Goal: Task Accomplishment & Management: Use online tool/utility

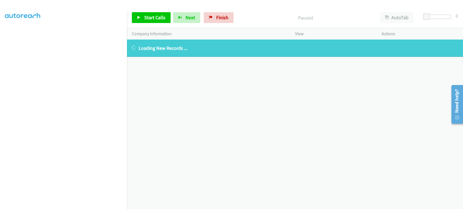
scroll to position [95, 0]
click at [209, 17] on icon at bounding box center [211, 18] width 4 height 4
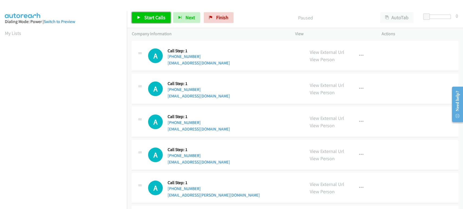
click at [147, 18] on span "Start Calls" at bounding box center [154, 17] width 21 height 6
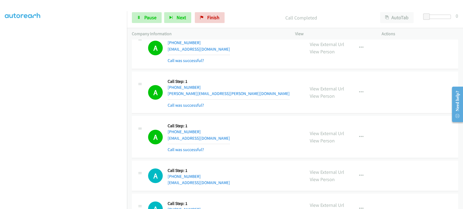
scroll to position [241, 0]
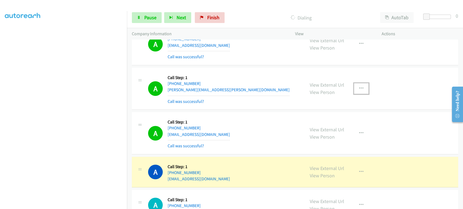
click at [360, 88] on icon "button" at bounding box center [361, 88] width 4 height 4
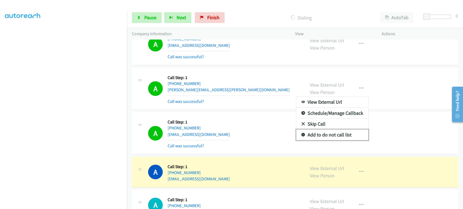
click at [348, 134] on link "Add to do not call list" at bounding box center [332, 135] width 72 height 11
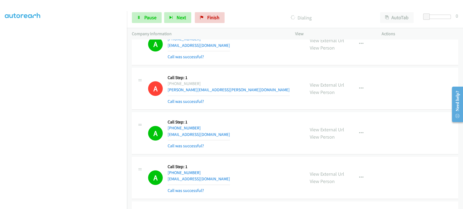
scroll to position [0, 0]
click at [142, 20] on link "Pause" at bounding box center [147, 17] width 30 height 11
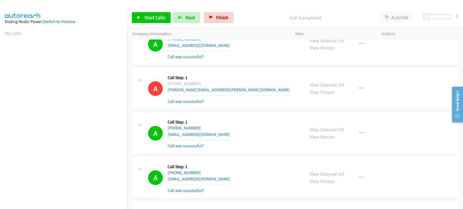
scroll to position [95, 0]
click at [150, 19] on span "Start Calls" at bounding box center [154, 17] width 21 height 6
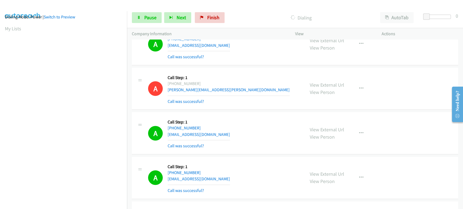
scroll to position [0, 0]
click at [149, 12] on div "Start Calls Pause Next Finish" at bounding box center [179, 17] width 95 height 11
click at [147, 16] on span "Pause" at bounding box center [150, 17] width 12 height 6
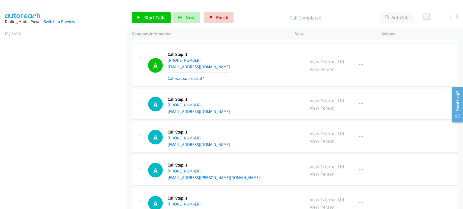
scroll to position [662, 0]
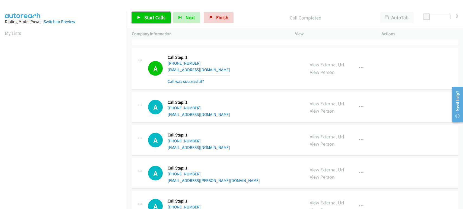
click at [140, 20] on link "Start Calls" at bounding box center [151, 17] width 39 height 11
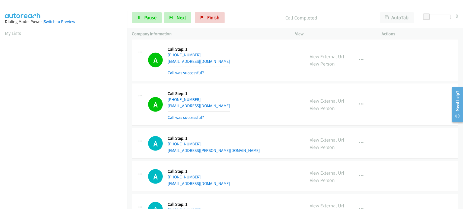
scroll to position [692, 0]
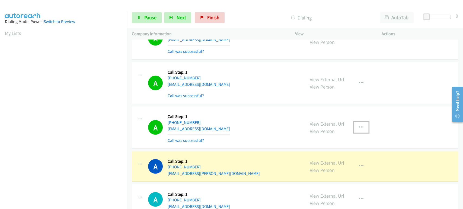
click at [359, 125] on icon "button" at bounding box center [361, 127] width 4 height 4
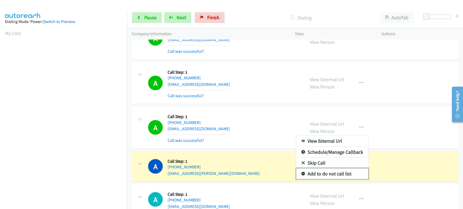
click at [335, 173] on link "Add to do not call list" at bounding box center [332, 173] width 72 height 11
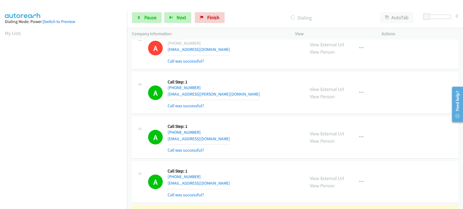
scroll to position [753, 0]
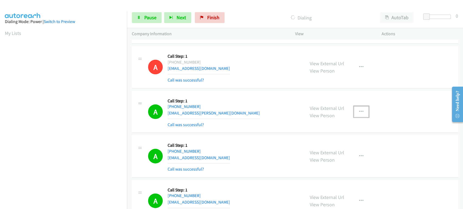
click at [361, 110] on button "button" at bounding box center [361, 111] width 15 height 11
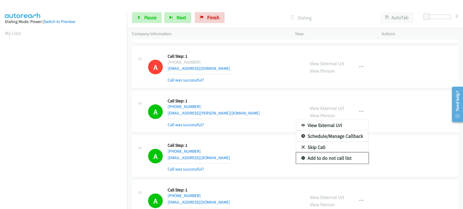
click at [334, 156] on link "Add to do not call list" at bounding box center [332, 158] width 72 height 11
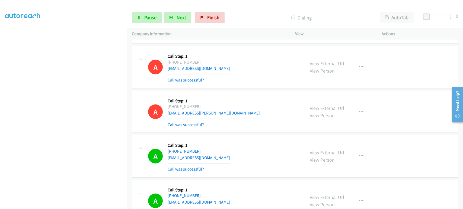
scroll to position [0, 0]
click at [151, 15] on span "Pause" at bounding box center [150, 17] width 12 height 6
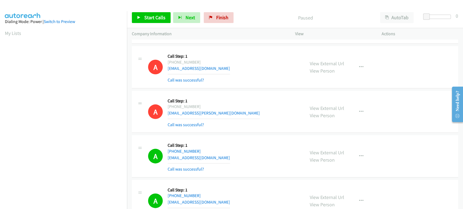
scroll to position [95, 0]
click at [152, 16] on span "Start Calls" at bounding box center [154, 17] width 21 height 6
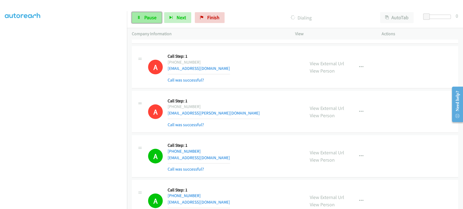
click at [154, 21] on link "Pause" at bounding box center [147, 17] width 30 height 11
click at [150, 19] on span "Start Calls" at bounding box center [154, 17] width 21 height 6
click at [148, 16] on span "Pause" at bounding box center [150, 17] width 12 height 6
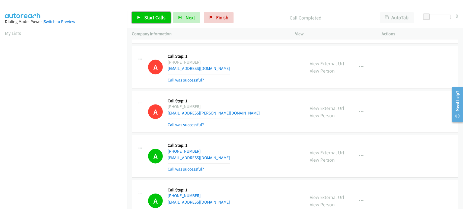
click at [152, 17] on span "Start Calls" at bounding box center [154, 17] width 21 height 6
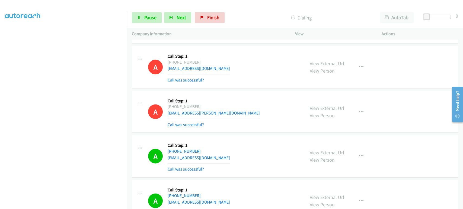
scroll to position [35, 0]
click at [142, 18] on link "Pause" at bounding box center [147, 17] width 30 height 11
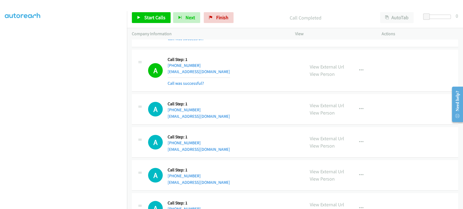
scroll to position [1656, 0]
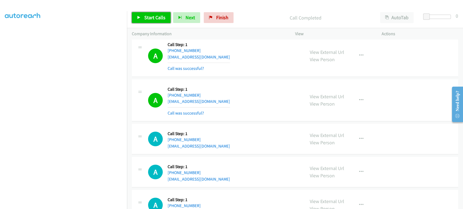
click at [144, 20] on span "Start Calls" at bounding box center [154, 17] width 21 height 6
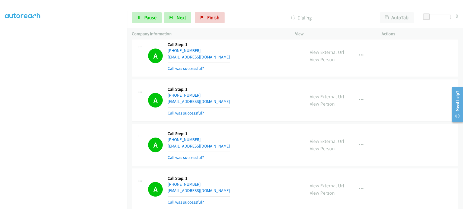
scroll to position [0, 0]
click at [142, 17] on link "Pause" at bounding box center [147, 17] width 30 height 11
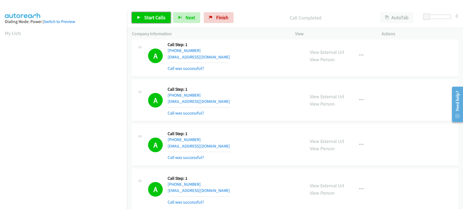
click at [152, 17] on span "Start Calls" at bounding box center [154, 17] width 21 height 6
click at [154, 17] on span "Pause" at bounding box center [150, 17] width 12 height 6
click at [259, 93] on div "A Callback Scheduled Call Step: 1 America/Chicago +1 608-436-3236 ananazeem96@g…" at bounding box center [224, 100] width 152 height 32
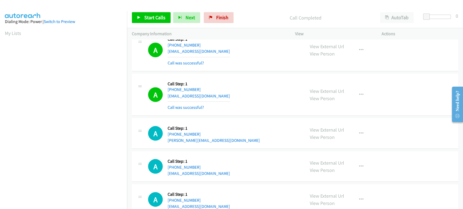
scroll to position [2107, 0]
click at [145, 18] on span "Start Calls" at bounding box center [154, 17] width 21 height 6
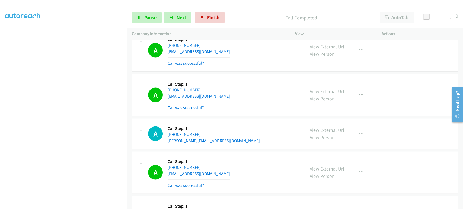
scroll to position [35, 0]
click at [146, 17] on span "Pause" at bounding box center [150, 17] width 12 height 6
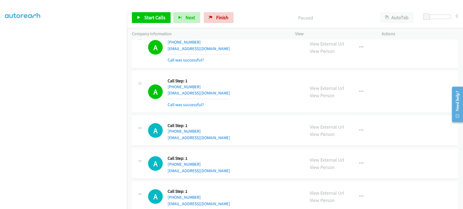
scroll to position [2499, 0]
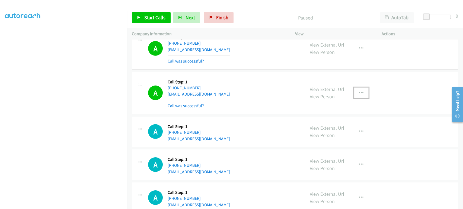
click at [359, 92] on button "button" at bounding box center [361, 93] width 15 height 11
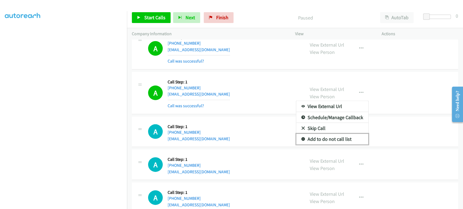
click at [325, 134] on link "Add to do not call list" at bounding box center [332, 139] width 72 height 11
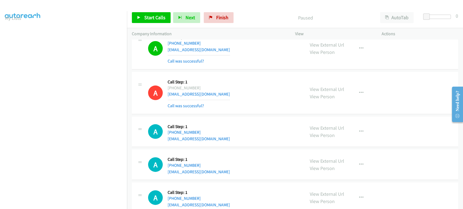
scroll to position [0, 0]
click at [151, 19] on span "Start Calls" at bounding box center [154, 17] width 21 height 6
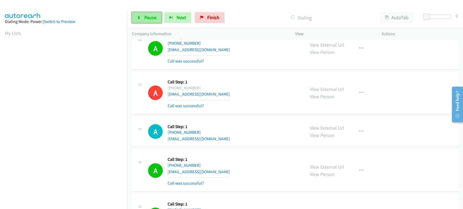
click at [149, 19] on span "Pause" at bounding box center [150, 17] width 12 height 6
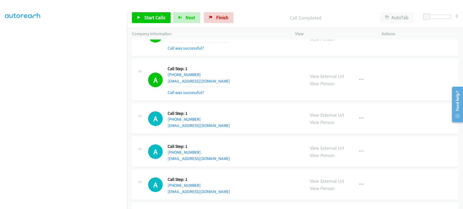
scroll to position [2890, 0]
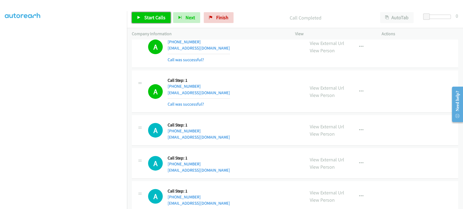
click at [149, 20] on span "Start Calls" at bounding box center [154, 17] width 21 height 6
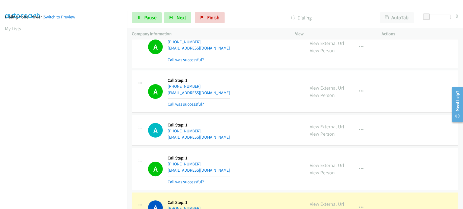
scroll to position [95, 0]
click at [360, 167] on icon "button" at bounding box center [361, 169] width 4 height 4
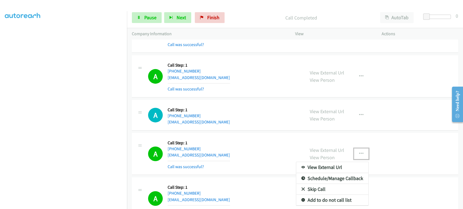
scroll to position [2951, 0]
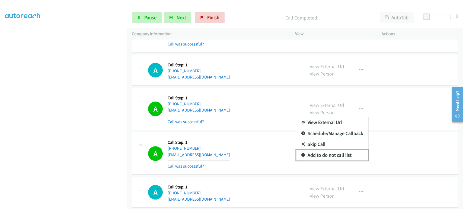
click at [331, 151] on link "Add to do not call list" at bounding box center [332, 155] width 72 height 11
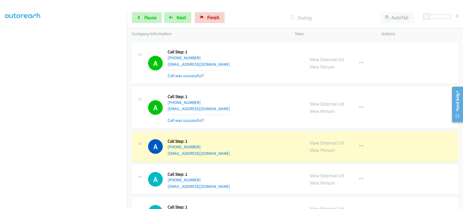
scroll to position [0, 0]
click at [148, 18] on span "Pause" at bounding box center [150, 17] width 12 height 6
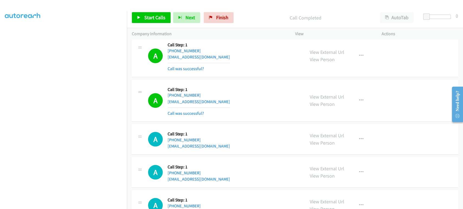
scroll to position [3101, 0]
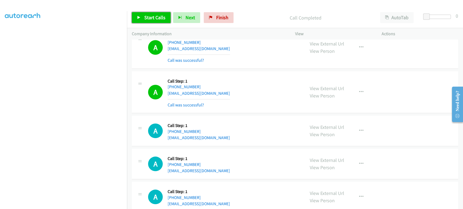
click at [137, 16] on icon at bounding box center [139, 18] width 4 height 4
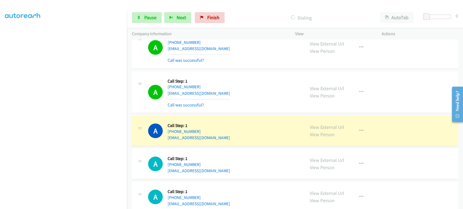
scroll to position [0, 0]
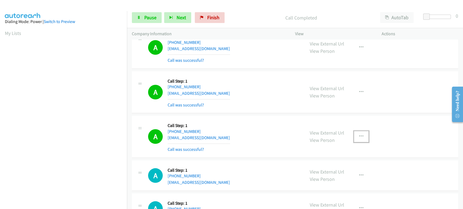
click at [359, 134] on icon "button" at bounding box center [361, 136] width 4 height 4
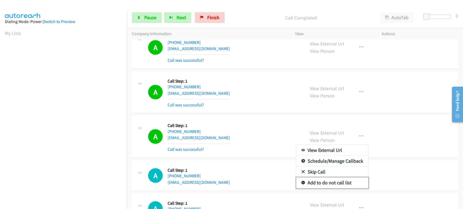
click at [328, 178] on link "Add to do not call list" at bounding box center [332, 182] width 72 height 11
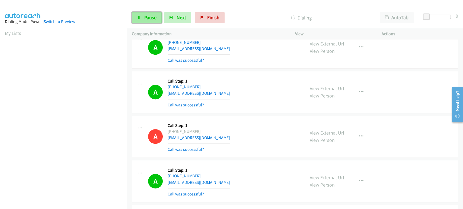
click at [144, 16] on span "Pause" at bounding box center [150, 17] width 12 height 6
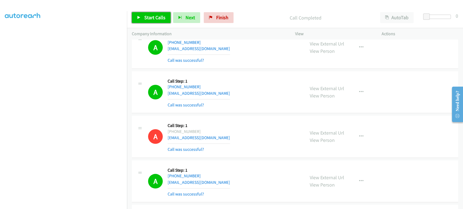
click at [142, 17] on link "Start Calls" at bounding box center [151, 17] width 39 height 11
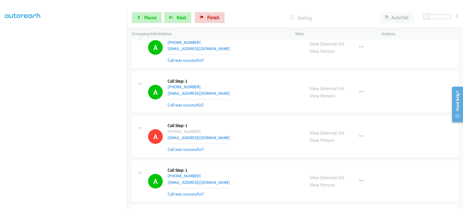
scroll to position [0, 0]
click at [141, 21] on link "Pause" at bounding box center [147, 17] width 30 height 11
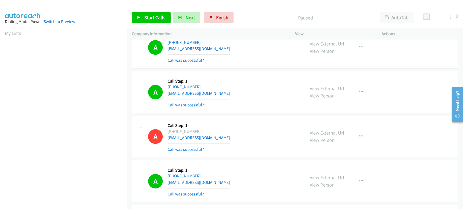
scroll to position [95, 0]
click at [144, 19] on span "Start Calls" at bounding box center [154, 17] width 21 height 6
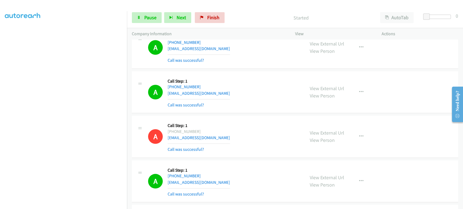
scroll to position [93, 0]
click at [74, 205] on section at bounding box center [63, 80] width 117 height 259
click at [151, 16] on span "Pause" at bounding box center [150, 17] width 12 height 6
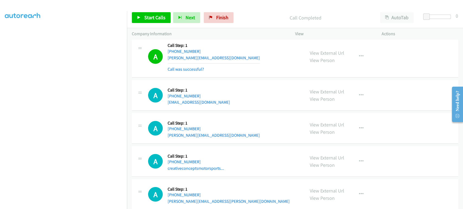
scroll to position [3703, 0]
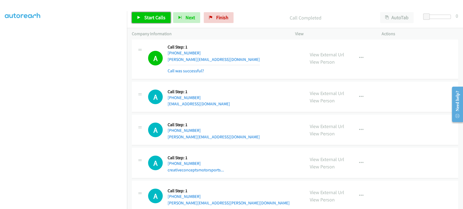
click at [144, 18] on span "Start Calls" at bounding box center [154, 17] width 21 height 6
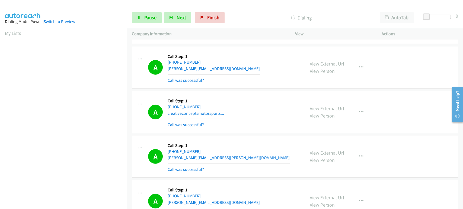
scroll to position [3794, 0]
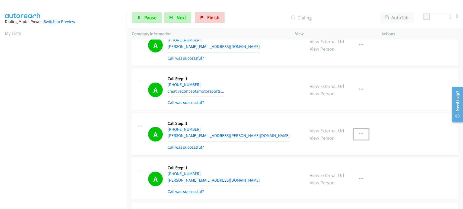
click at [359, 132] on icon "button" at bounding box center [361, 134] width 4 height 4
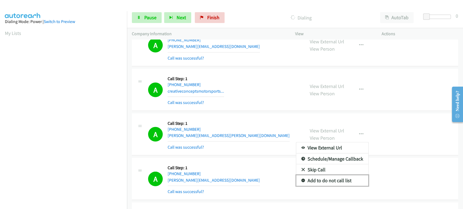
click at [326, 175] on link "Add to do not call list" at bounding box center [332, 180] width 72 height 11
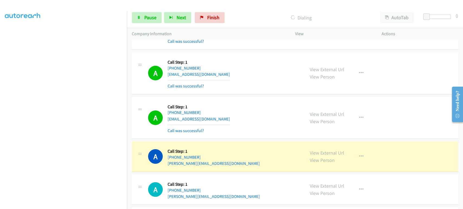
scroll to position [0, 0]
click at [141, 18] on link "Pause" at bounding box center [147, 17] width 30 height 11
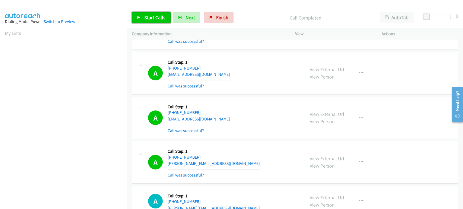
click at [147, 18] on span "Start Calls" at bounding box center [154, 17] width 21 height 6
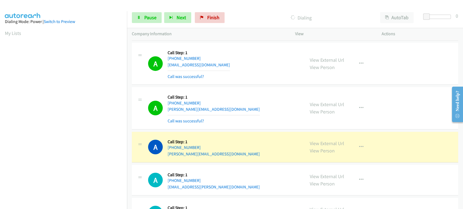
scroll to position [4004, 0]
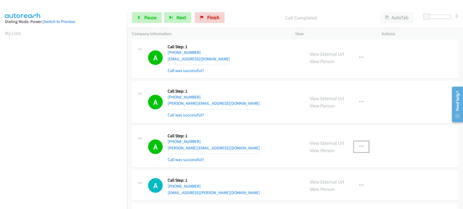
click at [360, 145] on icon "button" at bounding box center [361, 147] width 4 height 4
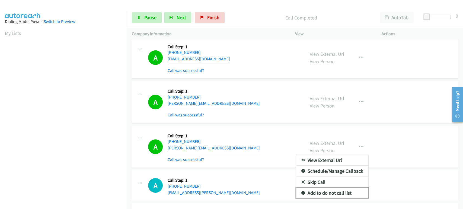
click at [334, 190] on link "Add to do not call list" at bounding box center [332, 193] width 72 height 11
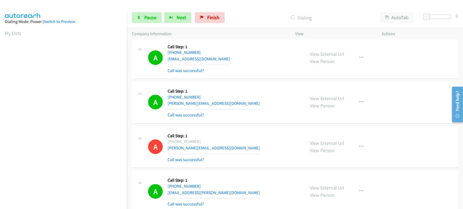
scroll to position [95, 0]
click at [153, 15] on span "Pause" at bounding box center [150, 17] width 12 height 6
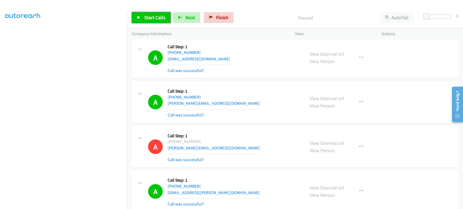
click at [154, 19] on span "Start Calls" at bounding box center [154, 17] width 21 height 6
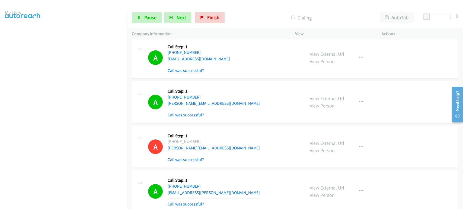
scroll to position [5, 0]
click at [144, 15] on span "Pause" at bounding box center [150, 17] width 12 height 6
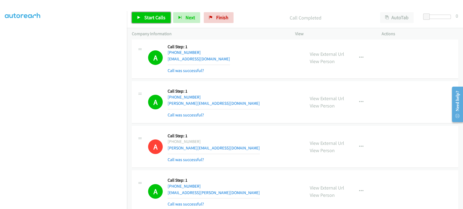
click at [158, 18] on span "Start Calls" at bounding box center [154, 17] width 21 height 6
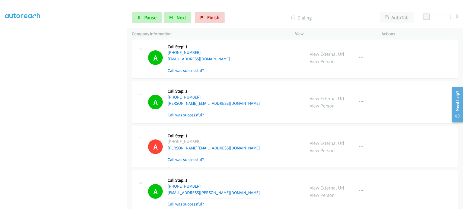
scroll to position [0, 0]
click at [147, 19] on span "Pause" at bounding box center [150, 17] width 12 height 6
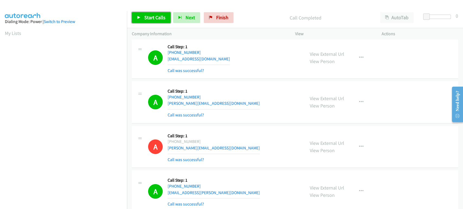
click at [136, 16] on link "Start Calls" at bounding box center [151, 17] width 39 height 11
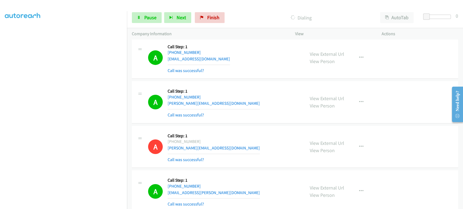
scroll to position [95, 0]
click at [151, 18] on span "Pause" at bounding box center [150, 17] width 12 height 6
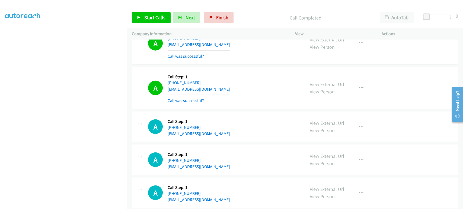
scroll to position [5033, 0]
click at [147, 19] on span "Start Calls" at bounding box center [154, 17] width 21 height 6
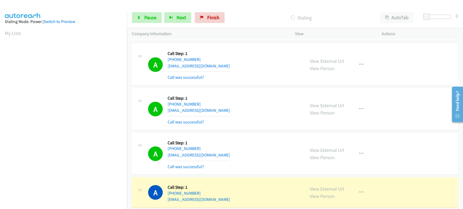
scroll to position [95, 0]
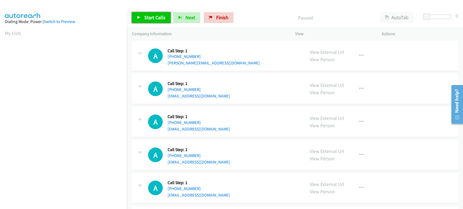
click at [157, 18] on span "Start Calls" at bounding box center [154, 17] width 21 height 6
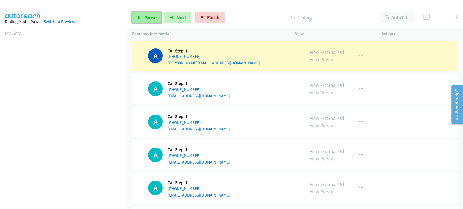
click at [144, 17] on span "Pause" at bounding box center [150, 17] width 12 height 6
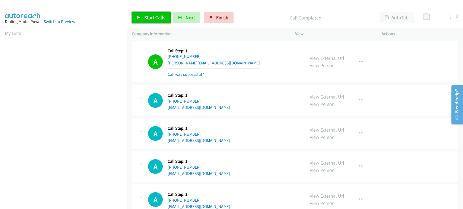
click at [149, 17] on span "Start Calls" at bounding box center [154, 17] width 21 height 6
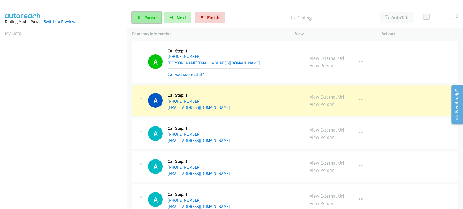
click at [143, 19] on link "Pause" at bounding box center [147, 17] width 30 height 11
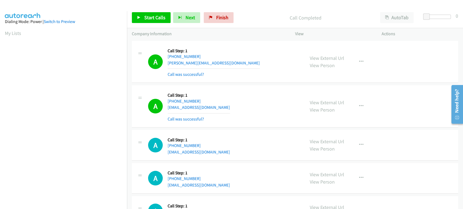
scroll to position [95, 0]
click at [149, 14] on link "Start Calls" at bounding box center [151, 17] width 39 height 11
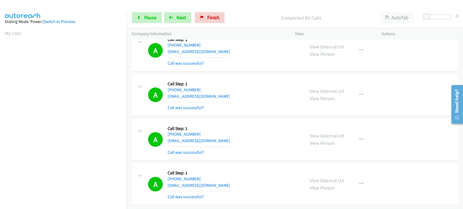
scroll to position [0, 0]
click at [152, 19] on span "Pause" at bounding box center [150, 17] width 12 height 6
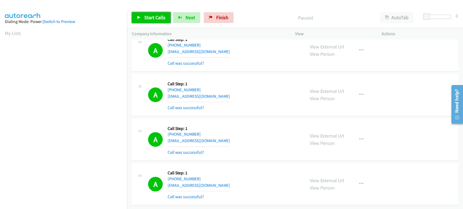
click at [147, 15] on span "Start Calls" at bounding box center [154, 17] width 21 height 6
click at [142, 17] on link "Pause" at bounding box center [147, 17] width 30 height 11
click at [142, 17] on link "Start Calls" at bounding box center [151, 17] width 39 height 11
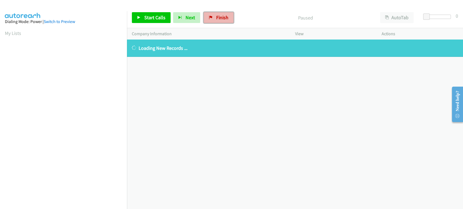
click at [222, 15] on span "Finish" at bounding box center [222, 17] width 12 height 6
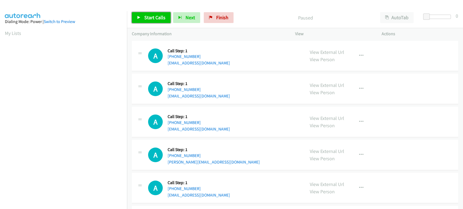
click at [155, 18] on span "Start Calls" at bounding box center [154, 17] width 21 height 6
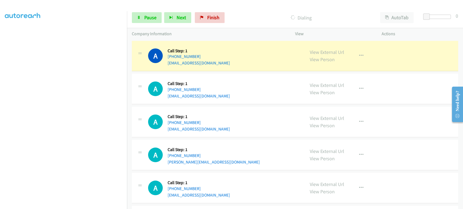
scroll to position [35, 0]
click at [141, 17] on link "Pause" at bounding box center [147, 17] width 30 height 11
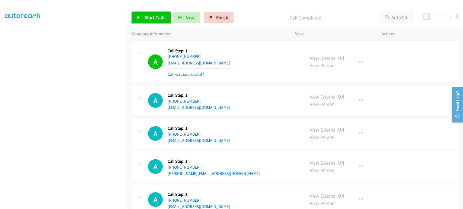
click at [149, 21] on link "Start Calls" at bounding box center [151, 17] width 39 height 11
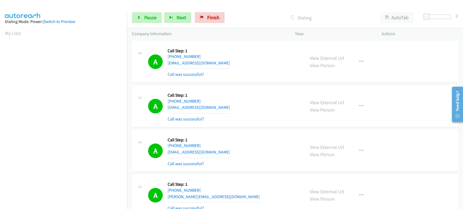
scroll to position [95, 0]
click at [151, 17] on span "Pause" at bounding box center [150, 17] width 12 height 6
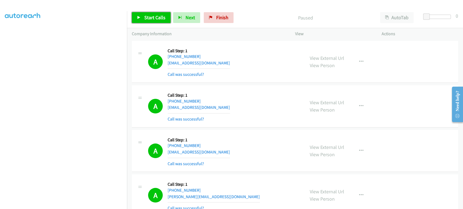
click at [153, 17] on span "Start Calls" at bounding box center [154, 17] width 21 height 6
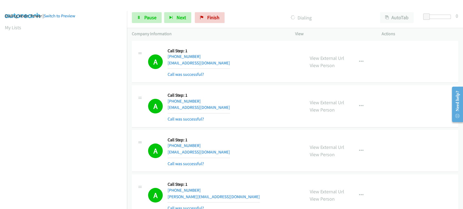
scroll to position [5, 0]
click at [152, 20] on span "Pause" at bounding box center [150, 17] width 12 height 6
click at [152, 20] on div "Start Calls Pause Next Finish" at bounding box center [179, 17] width 95 height 11
click at [141, 14] on link "Start Calls" at bounding box center [151, 17] width 39 height 11
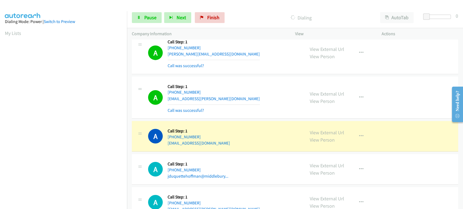
scroll to position [95, 0]
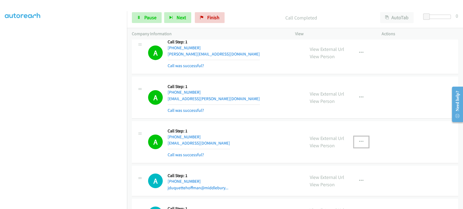
click at [361, 138] on button "button" at bounding box center [361, 142] width 15 height 11
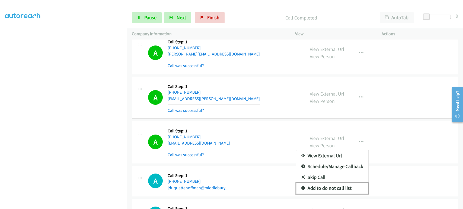
click at [330, 186] on link "Add to do not call list" at bounding box center [332, 188] width 72 height 11
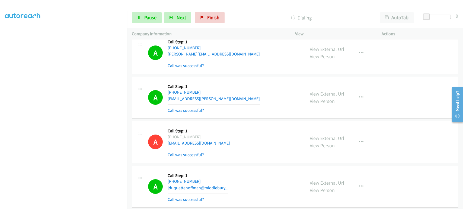
scroll to position [0, 0]
click at [145, 17] on span "Pause" at bounding box center [150, 17] width 12 height 6
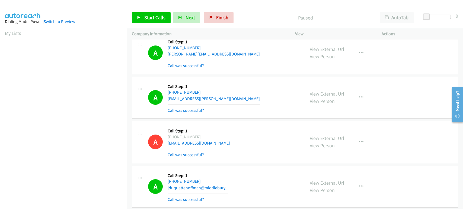
scroll to position [95, 0]
